Goal: Task Accomplishment & Management: Use online tool/utility

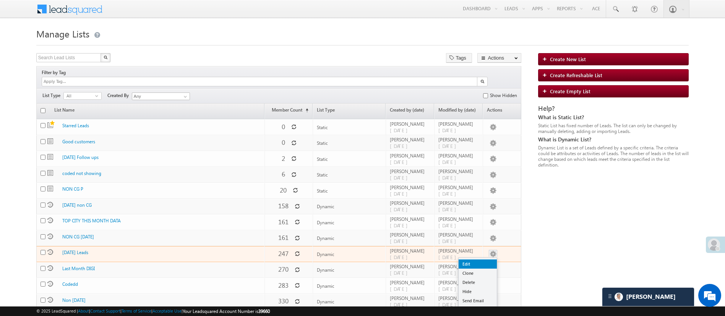
click at [484, 260] on link "Edit" at bounding box center [478, 264] width 38 height 9
checkbox input "true"
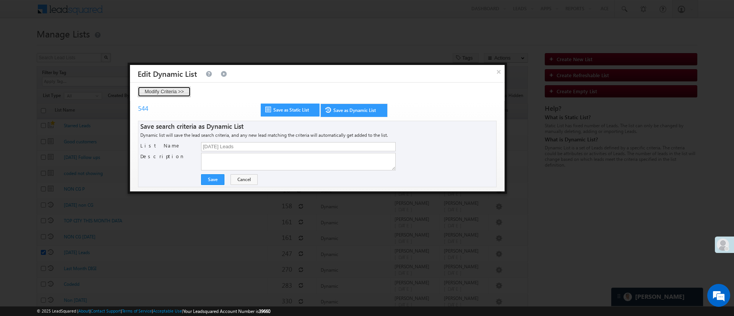
click at [173, 96] on button "Modify Criteria >>" at bounding box center [164, 91] width 53 height 11
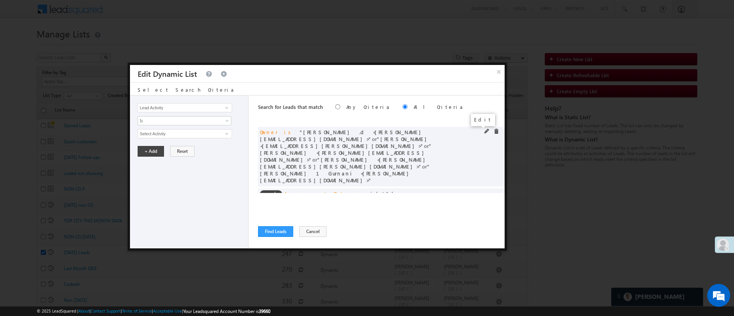
click at [484, 130] on span at bounding box center [486, 131] width 5 height 5
click at [211, 135] on span "5 selected" at bounding box center [181, 134] width 87 height 8
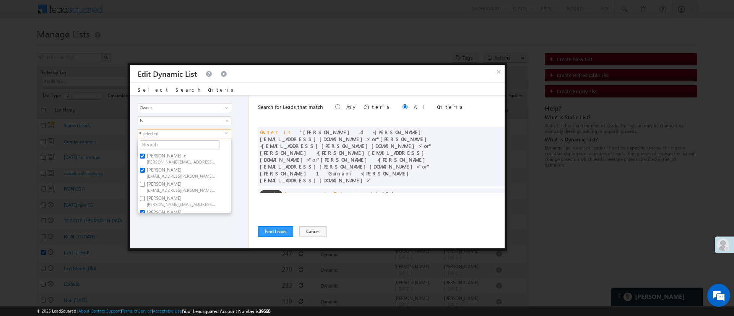
click at [155, 173] on span "Anuj.Rajak@angelbroking.com" at bounding box center [181, 176] width 69 height 6
click at [145, 172] on input "Anuj Rajak Anuj.Rajak@angelbroking.com" at bounding box center [142, 170] width 5 height 5
checkbox input "false"
click at [180, 160] on span "Lavisha.Gautam@angelbroking.com" at bounding box center [181, 161] width 69 height 6
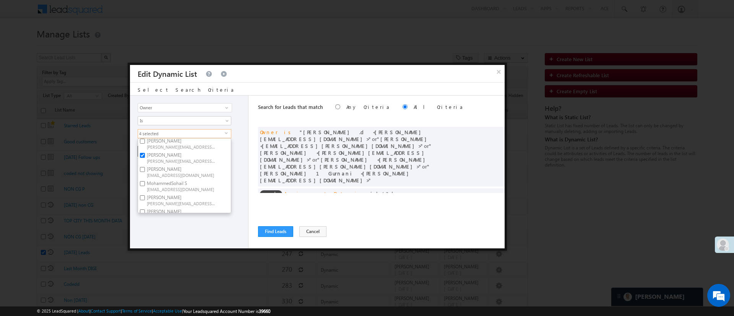
click at [145, 158] on input "Lavisha Gautam Lavisha.Gautam@angelbroking.com" at bounding box center [142, 155] width 5 height 5
checkbox input "false"
click at [191, 171] on label "NIRAj SURYAWANSHI NIRAJ.SURYAWANSHI@angelbroking.com" at bounding box center [180, 178] width 85 height 14
click at [145, 173] on input "NIRAj SURYAWANSHI NIRAJ.SURYAWANSHI@angelbroking.com" at bounding box center [142, 175] width 5 height 5
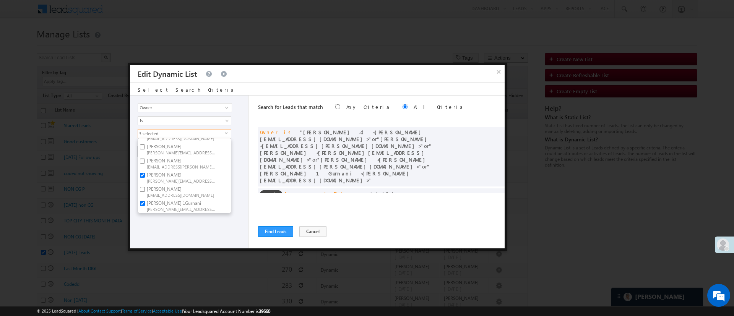
checkbox input "false"
click at [177, 199] on label "Ujjwal 1Gurnani Ujjwal.1Gurnani@angelbroking.com" at bounding box center [180, 206] width 85 height 14
click at [145, 201] on input "Ujjwal 1Gurnani Ujjwal.1Gurnani@angelbroking.com" at bounding box center [142, 203] width 5 height 5
checkbox input "false"
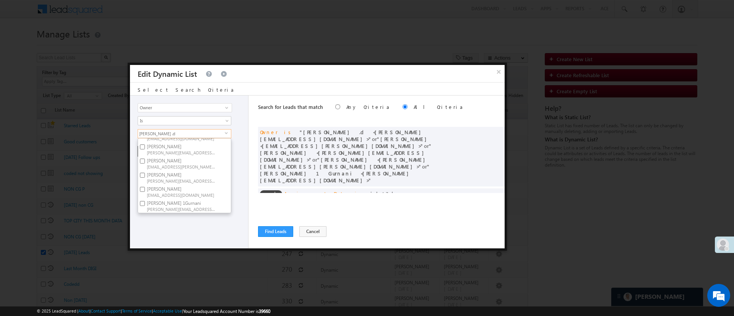
click at [171, 232] on div "Lead Activity Task Sales Group Prospect Id WA Last Message Timestamp 4th Day Di…" at bounding box center [189, 172] width 119 height 153
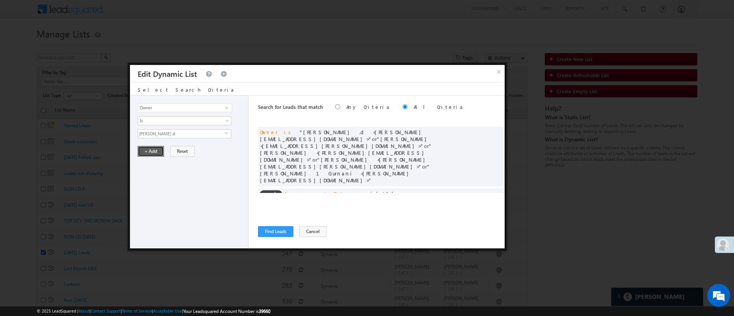
click at [156, 150] on button "+ Add" at bounding box center [151, 151] width 26 height 11
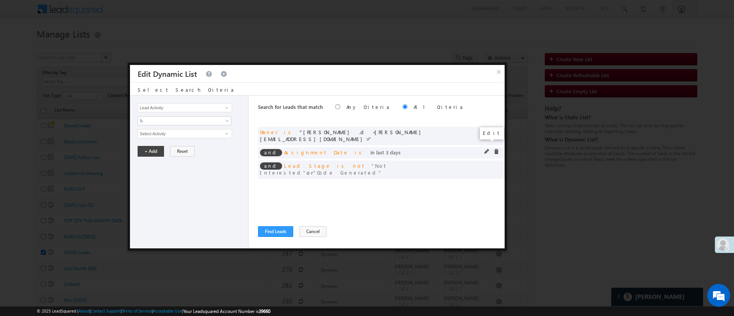
click at [485, 149] on span at bounding box center [486, 151] width 5 height 5
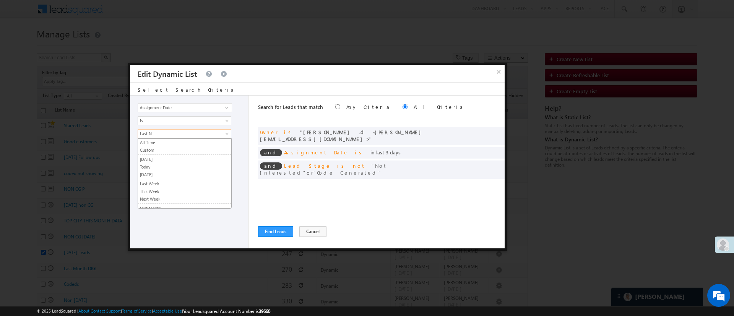
scroll to position [51, 0]
click at [175, 133] on span "Last N" at bounding box center [179, 133] width 83 height 7
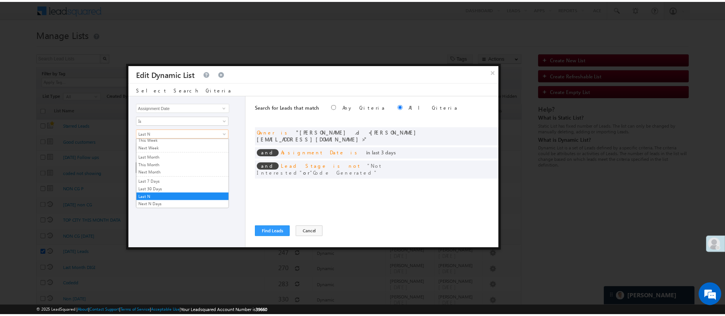
scroll to position [0, 0]
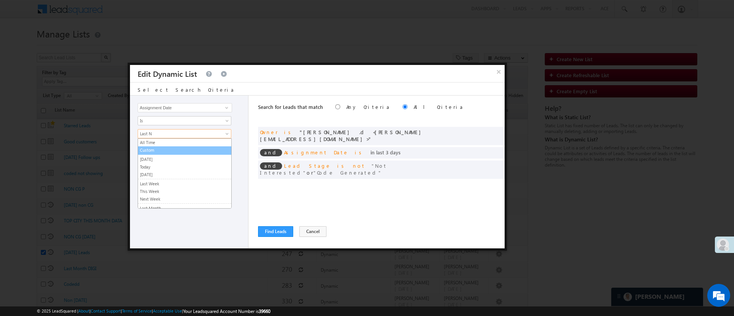
click at [201, 150] on link "Custom" at bounding box center [184, 150] width 93 height 7
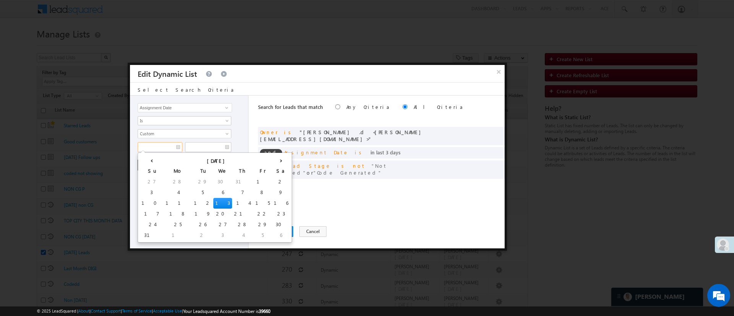
click at [166, 150] on input "text" at bounding box center [160, 147] width 45 height 10
click at [146, 203] on td "10" at bounding box center [152, 203] width 24 height 11
type input "08/10/25"
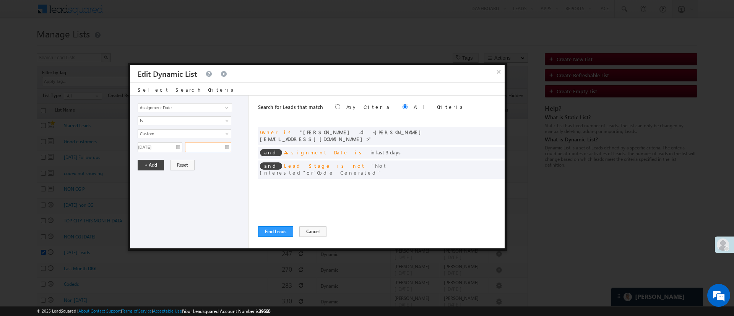
click at [214, 146] on input "text" at bounding box center [208, 147] width 46 height 10
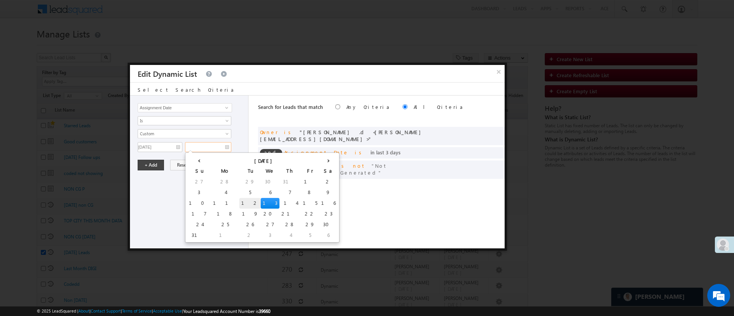
click at [239, 200] on td "12" at bounding box center [249, 203] width 21 height 11
type input "08/12/25"
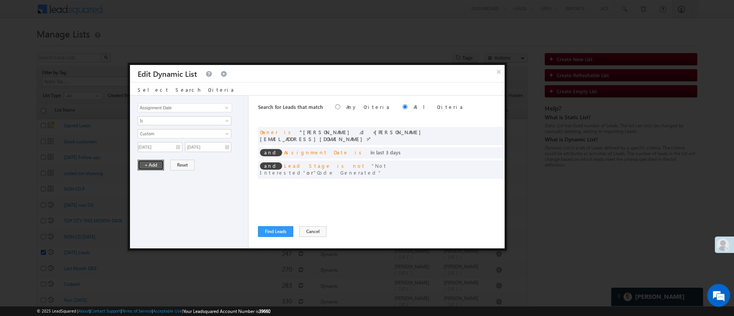
click at [141, 162] on button "+ Add" at bounding box center [151, 165] width 26 height 11
click at [268, 230] on button "Find Leads" at bounding box center [275, 231] width 35 height 11
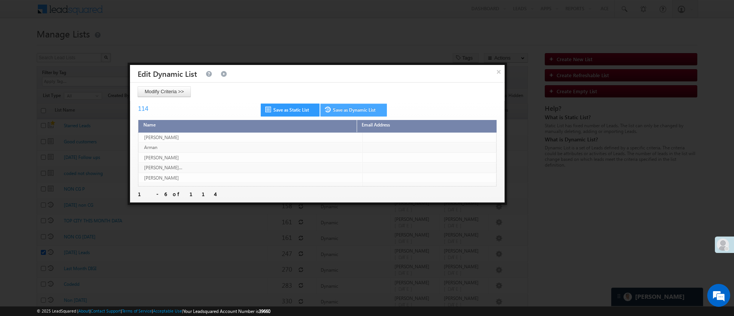
click at [362, 111] on link "Save as Dynamic List" at bounding box center [353, 110] width 67 height 13
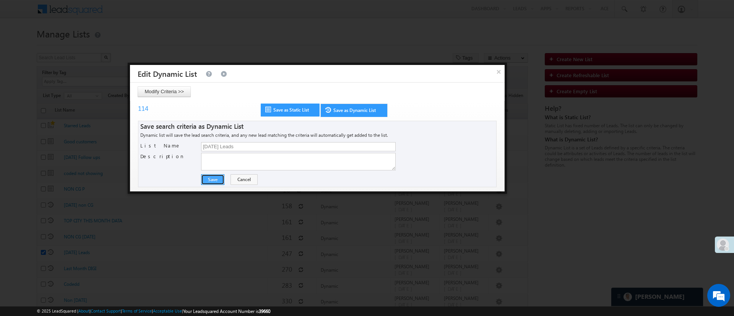
click at [210, 181] on button "Save" at bounding box center [212, 179] width 23 height 11
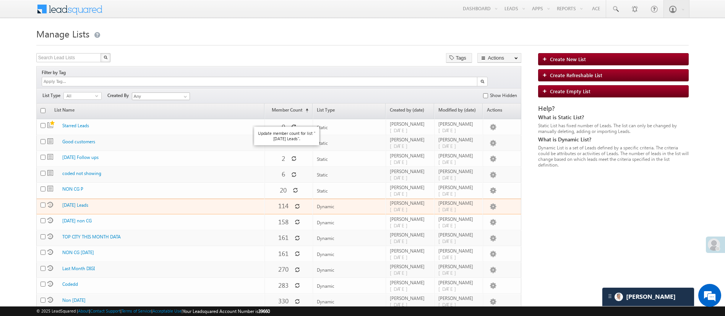
click at [295, 204] on icon at bounding box center [297, 206] width 5 height 5
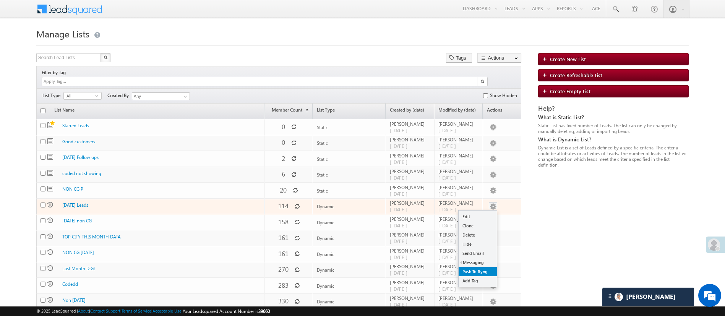
click at [486, 267] on link "Push To Ryng" at bounding box center [478, 271] width 38 height 9
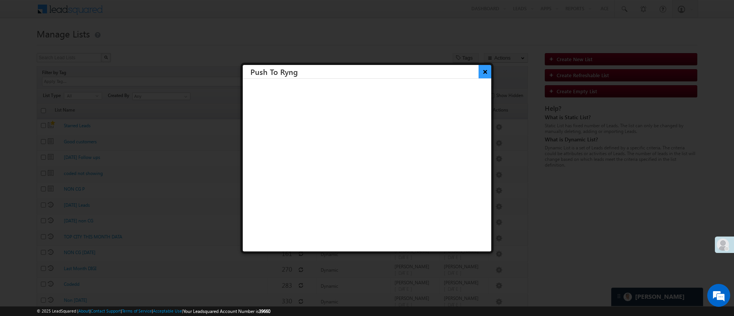
click at [479, 70] on button "×" at bounding box center [485, 71] width 13 height 13
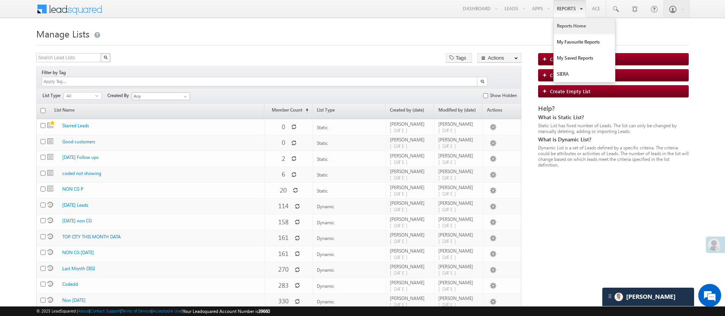
click at [567, 25] on link "Reports Home" at bounding box center [584, 26] width 61 height 16
